Goal: Information Seeking & Learning: Learn about a topic

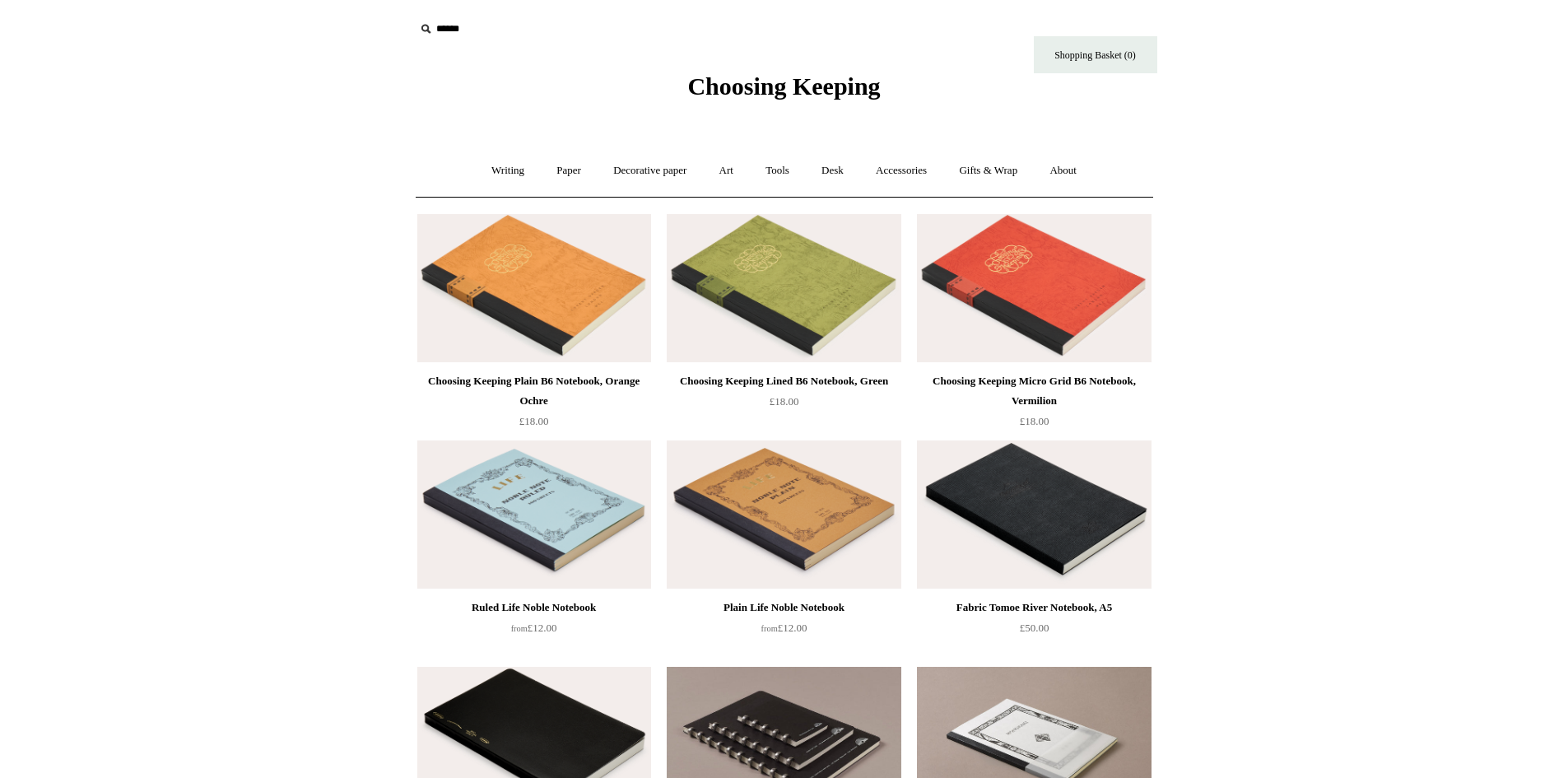
click at [591, 294] on img at bounding box center [534, 287] width 233 height 148
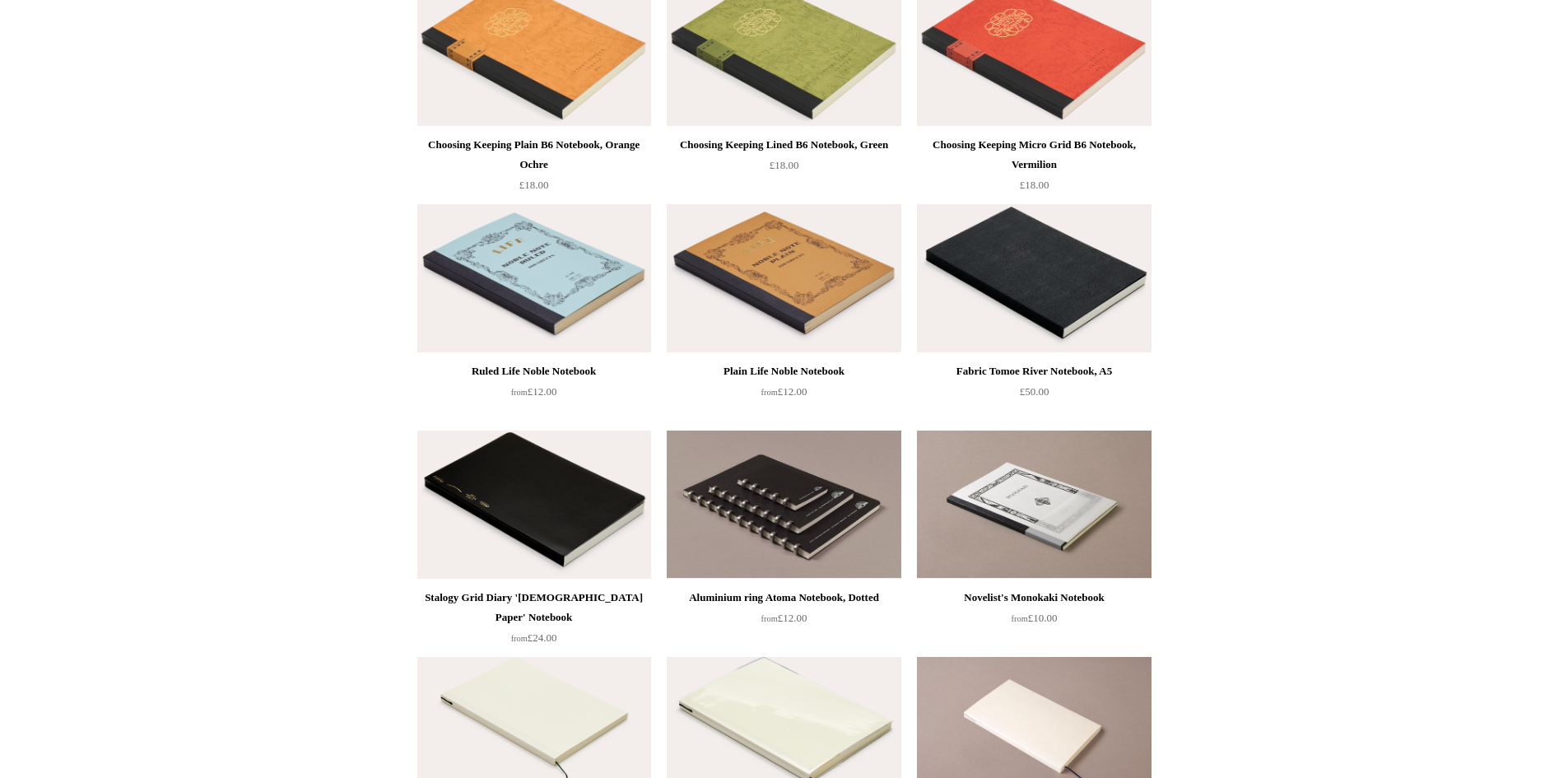
scroll to position [165, 0]
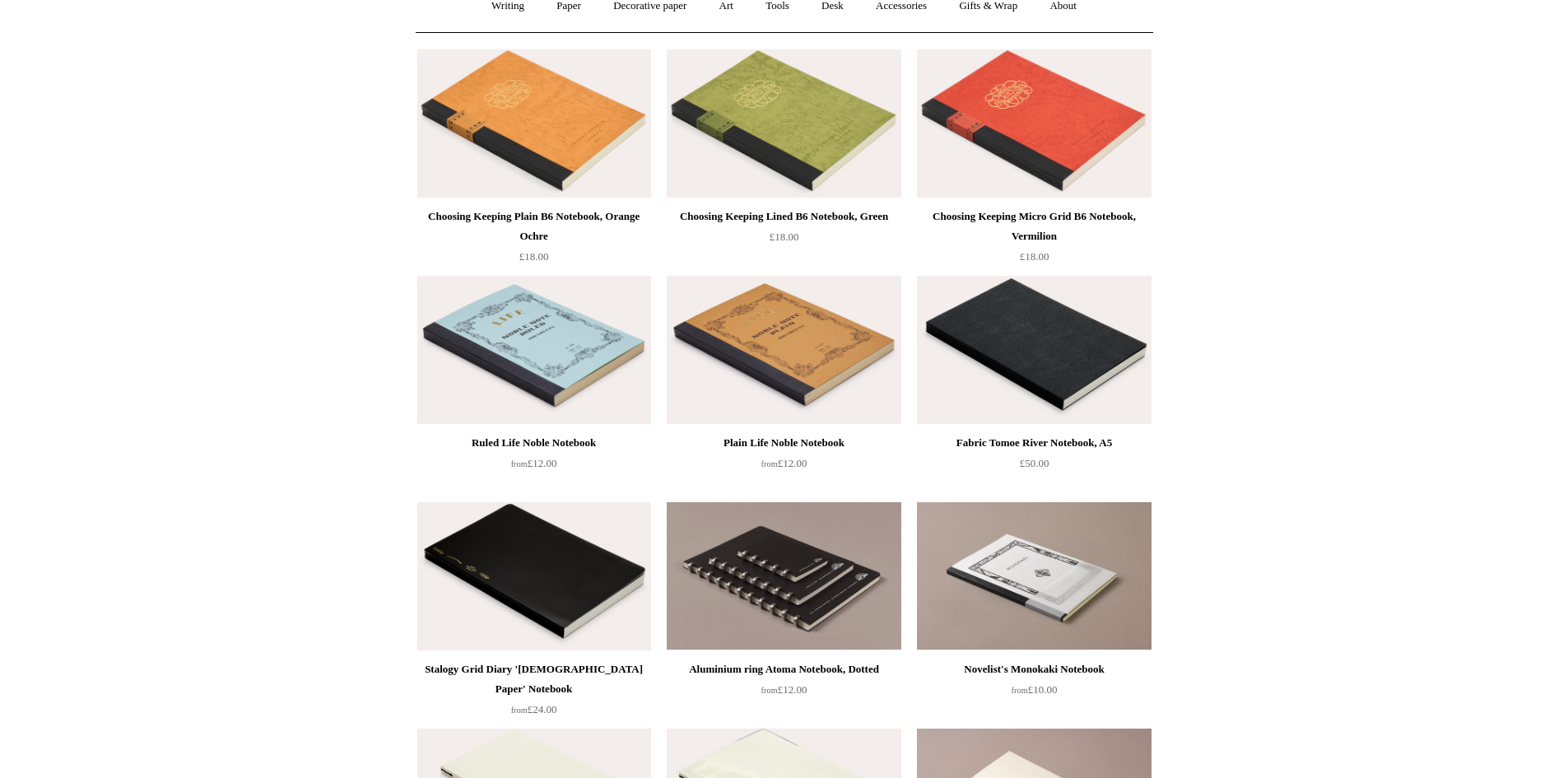
click at [998, 376] on img at bounding box center [1034, 349] width 233 height 148
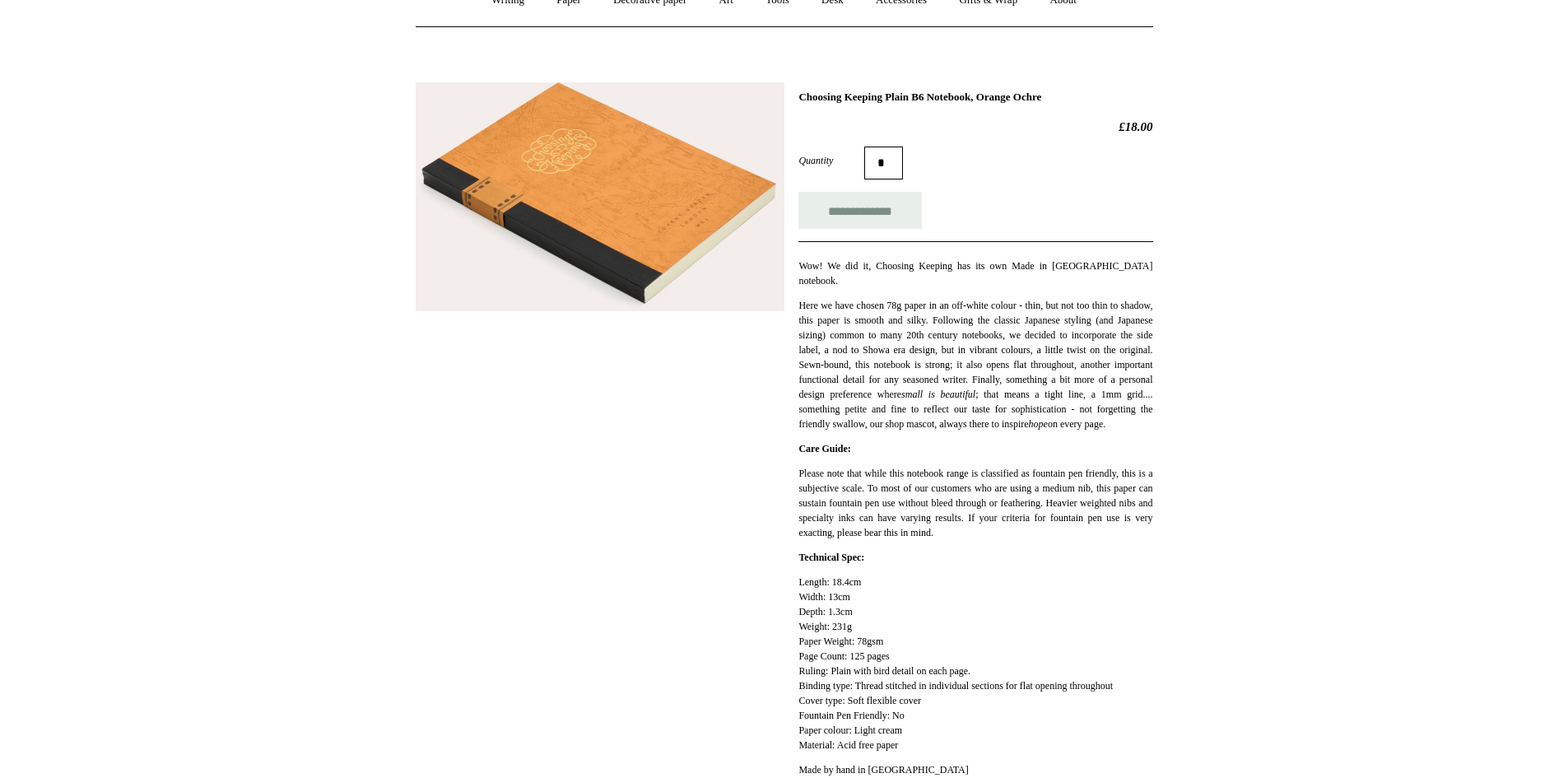
scroll to position [165, 0]
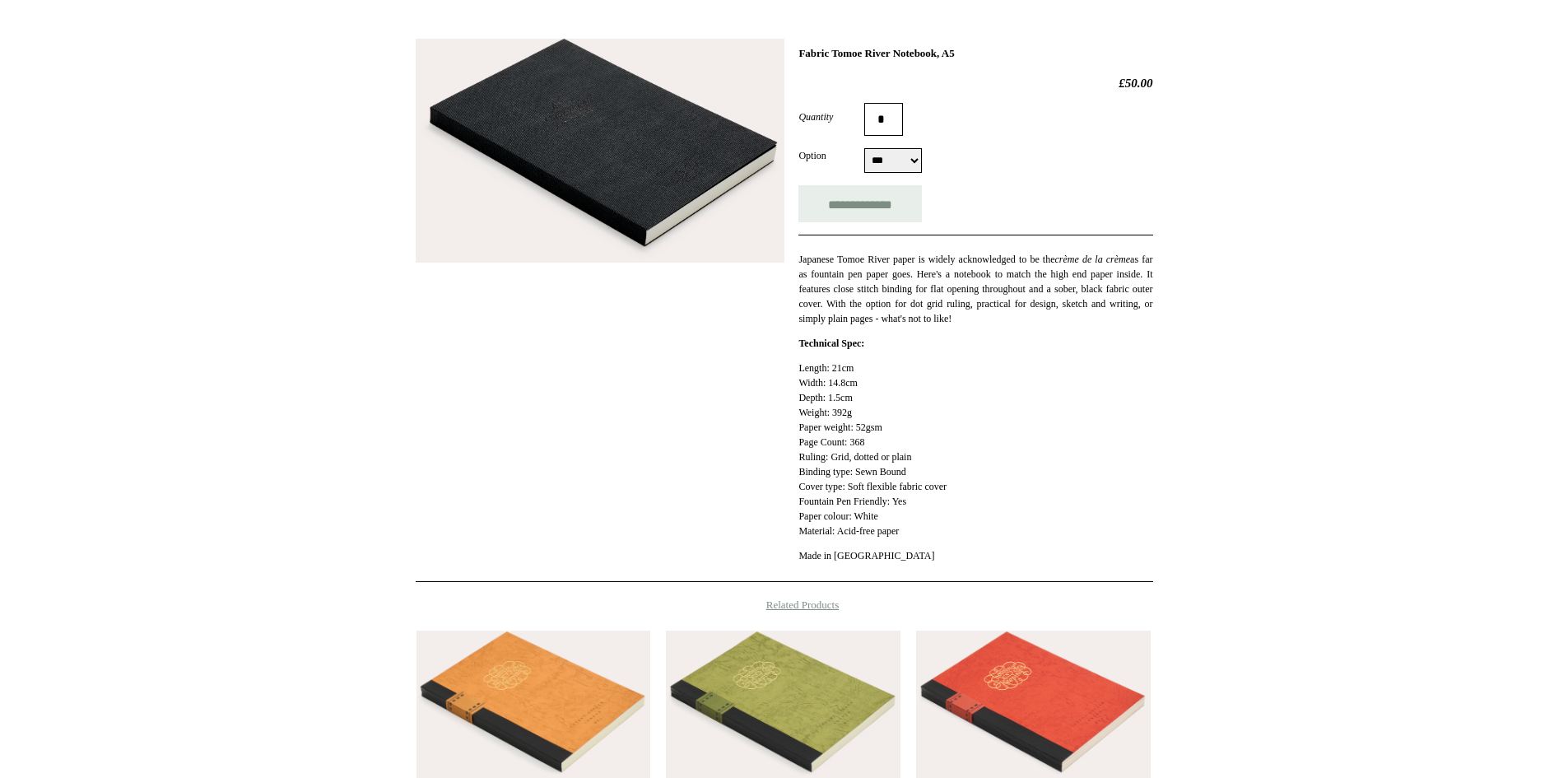
scroll to position [543, 0]
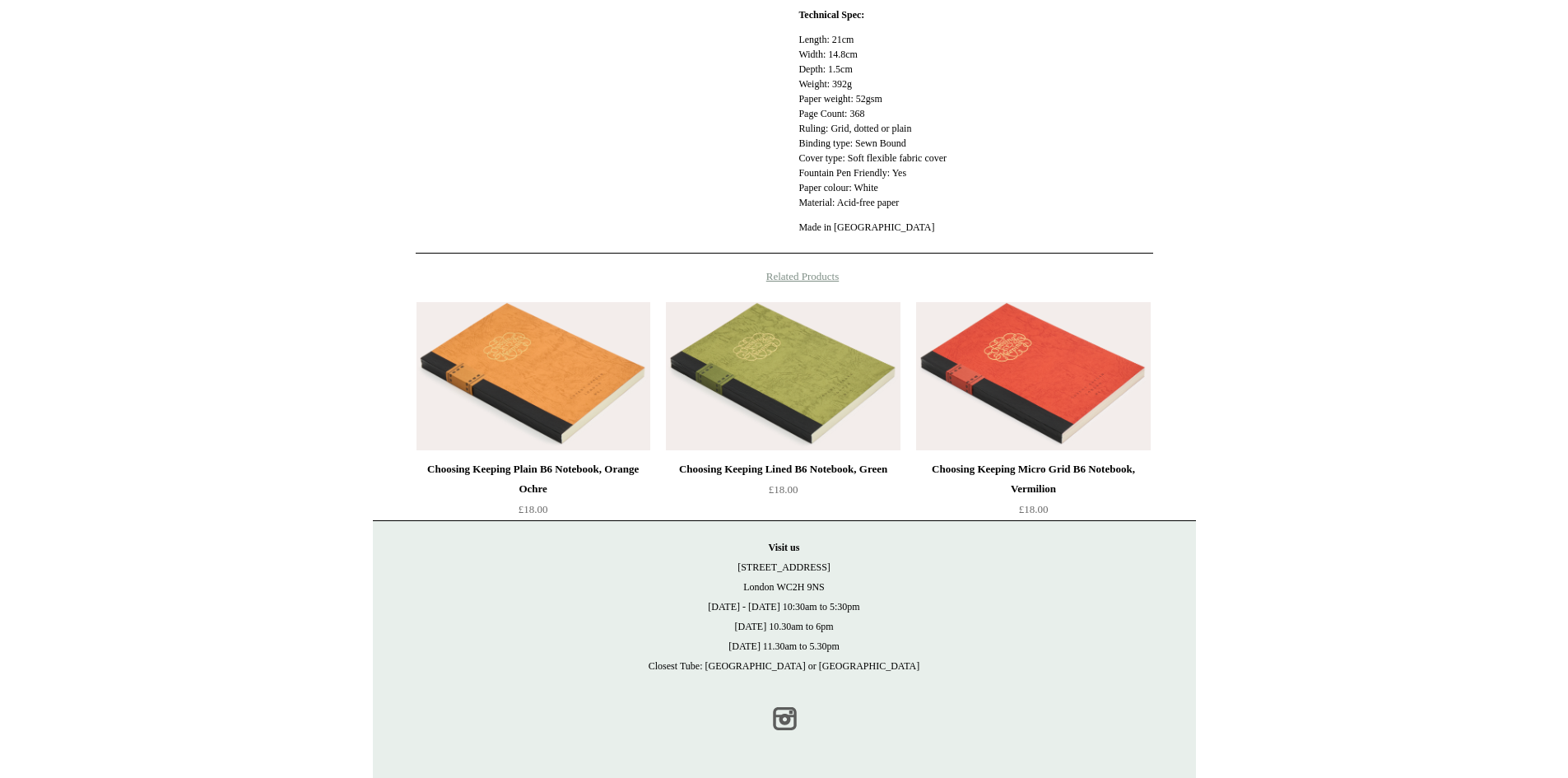
click at [787, 710] on link "Instagram" at bounding box center [784, 719] width 36 height 36
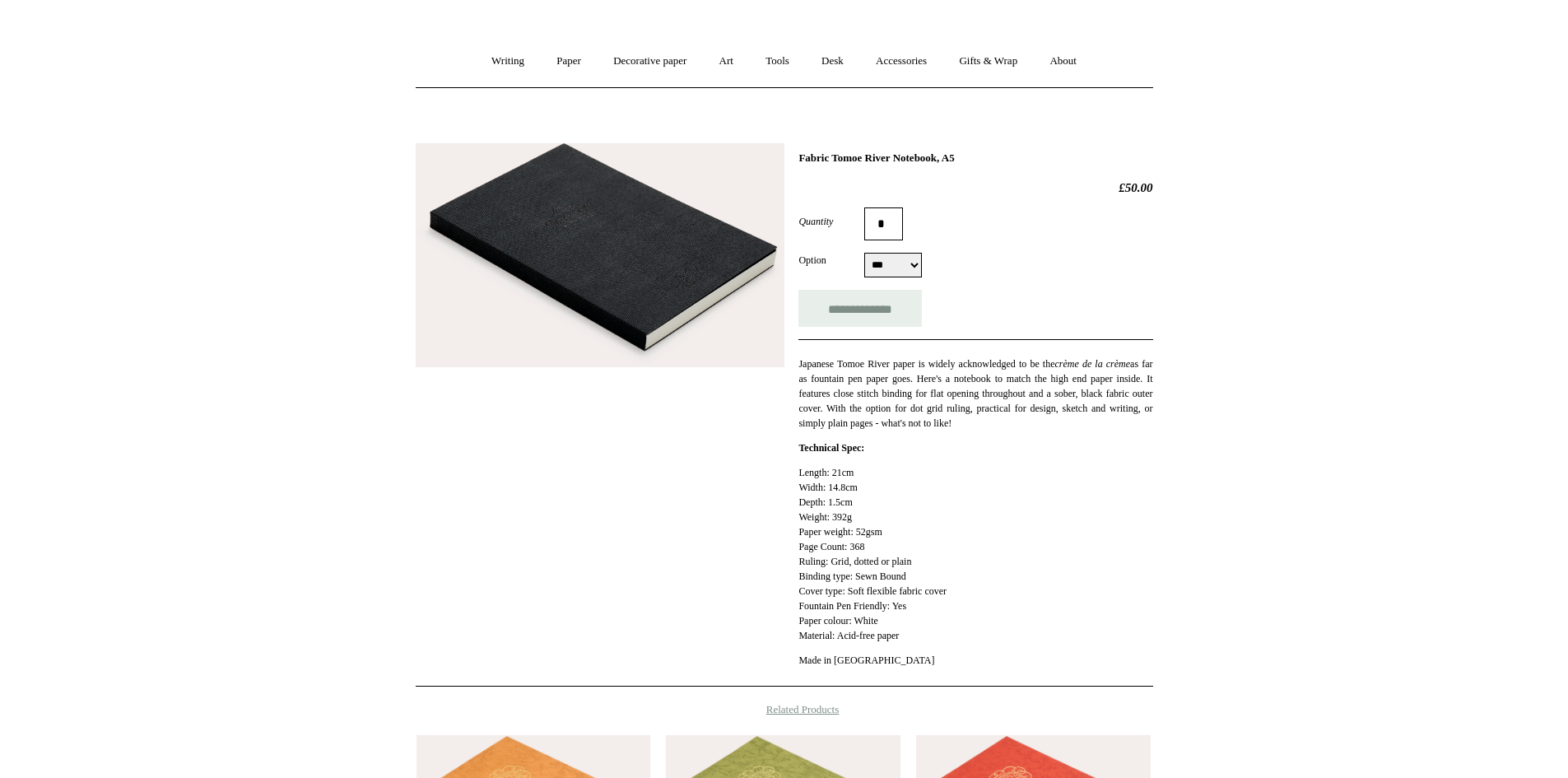
scroll to position [0, 0]
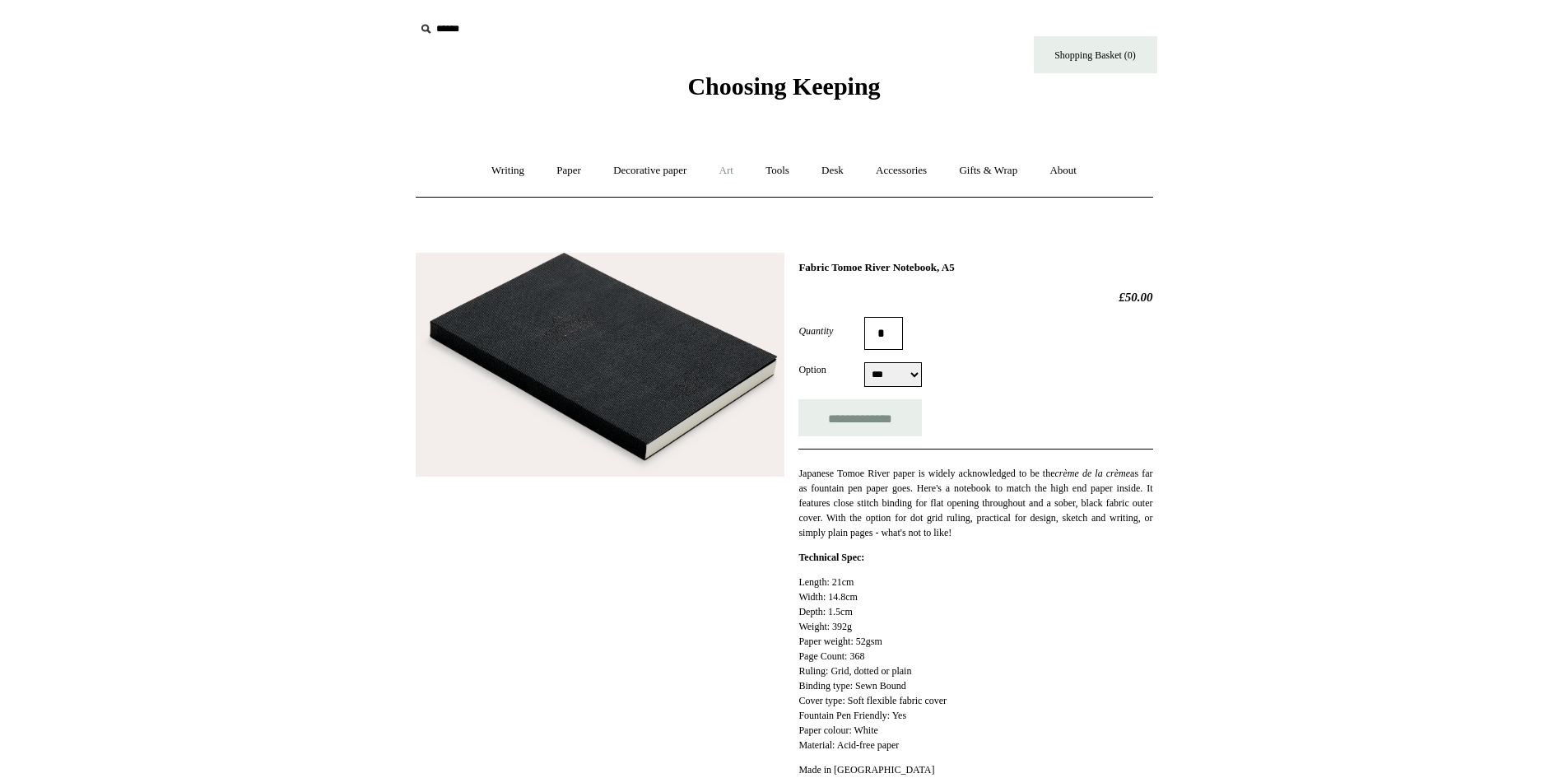
drag, startPoint x: 986, startPoint y: 266, endPoint x: 711, endPoint y: 191, distance: 285.0
click at [800, 264] on h1 "Fabric Tomoe River Notebook, A5" at bounding box center [975, 267] width 354 height 13
copy h1 "Fabric Tomoe River Notebook, A5"
